Goal: Navigation & Orientation: Understand site structure

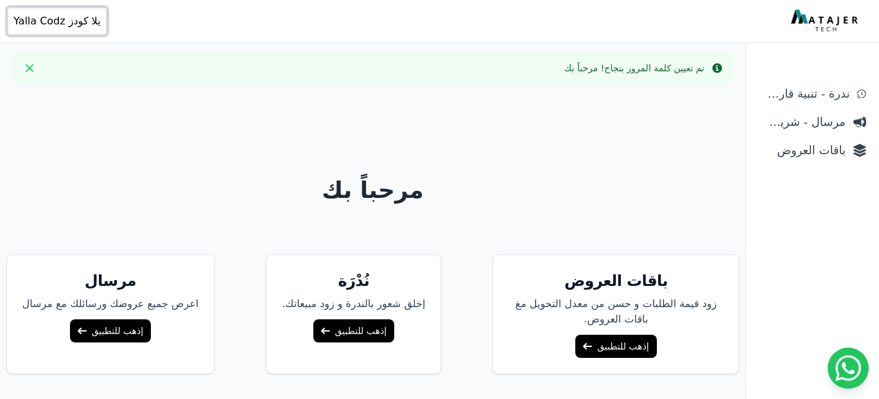
click at [60, 21] on span "يلا كودز Yalla Codz" at bounding box center [56, 20] width 87 height 15
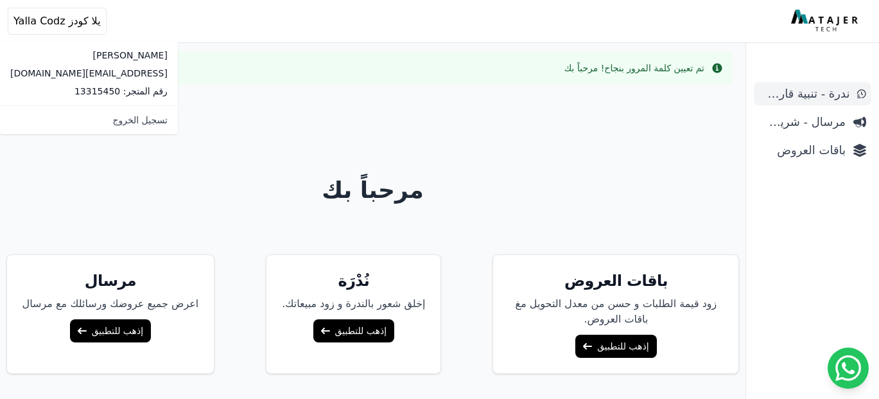
click at [805, 90] on span "ندرة - تنبية قارب علي النفاذ" at bounding box center [804, 94] width 90 height 18
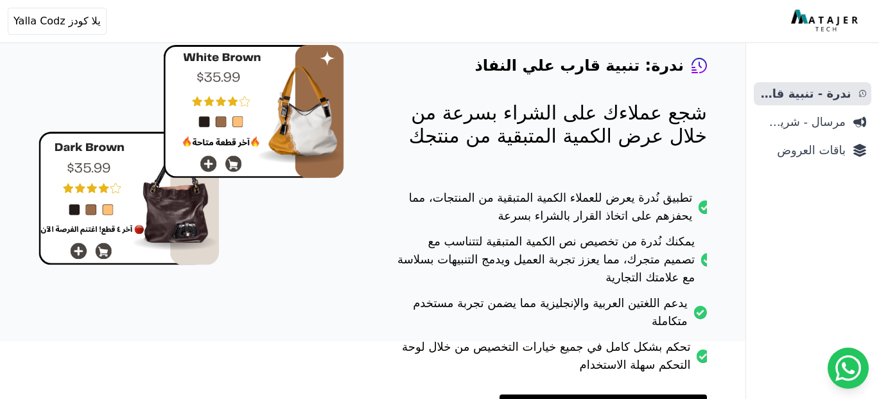
scroll to position [166, 0]
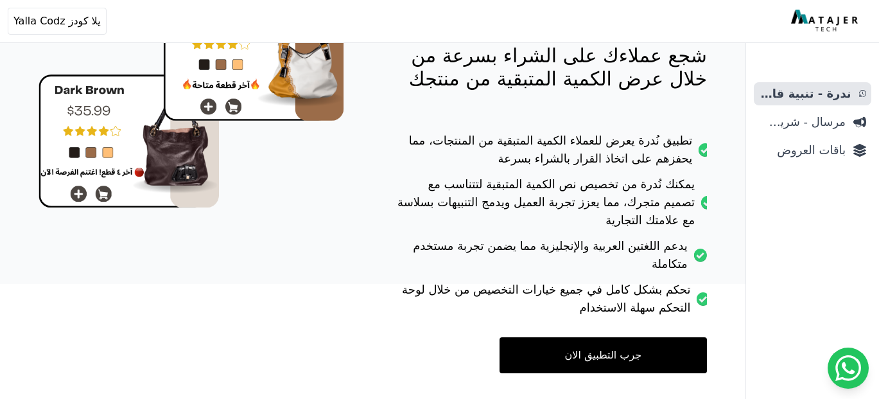
click at [813, 134] on ul "ندرة - تنبية قارب علي النفاذ مرسال - شريط دعاية باقات العروض" at bounding box center [811, 122] width 117 height 80
click at [814, 126] on span "مرسال - شريط دعاية" at bounding box center [802, 122] width 87 height 18
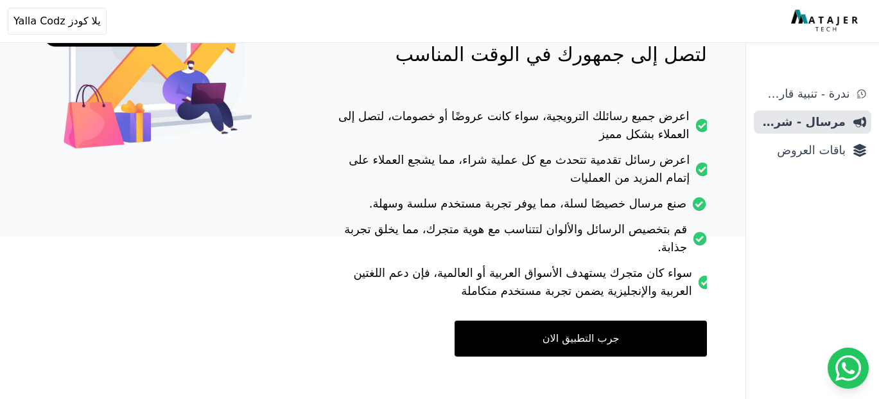
scroll to position [215, 0]
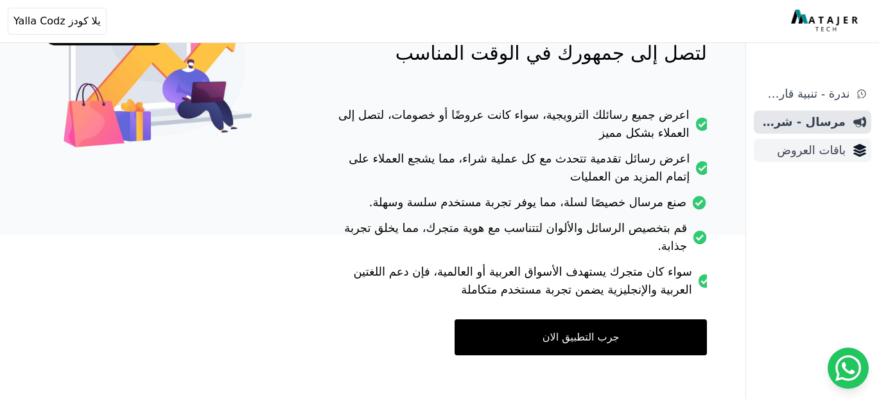
click at [800, 160] on link "باقات العروض" at bounding box center [811, 150] width 117 height 23
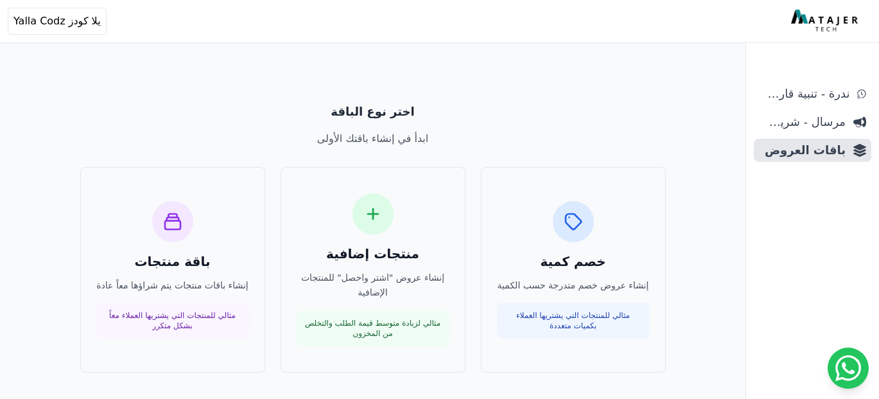
click at [843, 24] on img at bounding box center [826, 21] width 70 height 23
